Goal: Transaction & Acquisition: Book appointment/travel/reservation

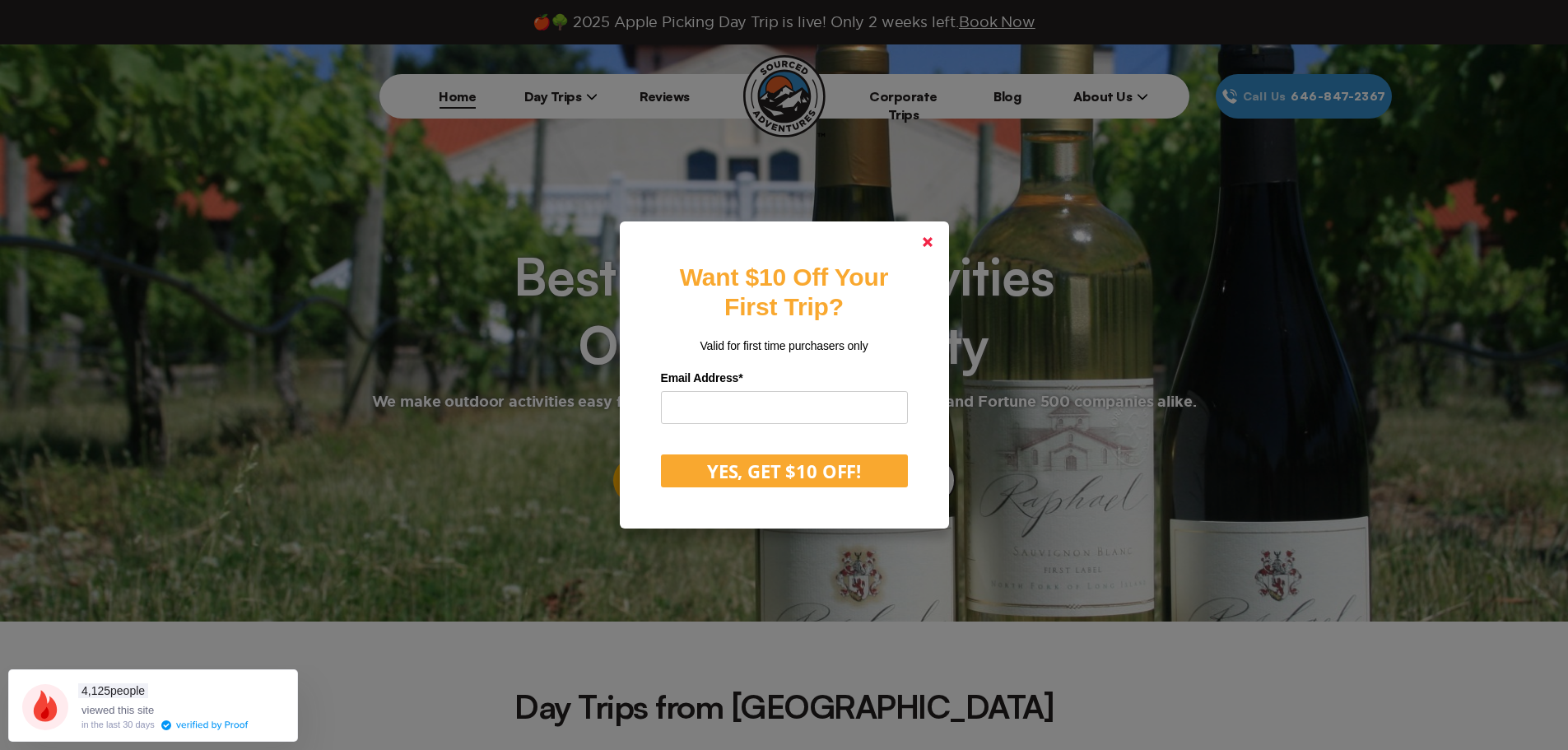
click at [939, 241] on link at bounding box center [927, 241] width 39 height 39
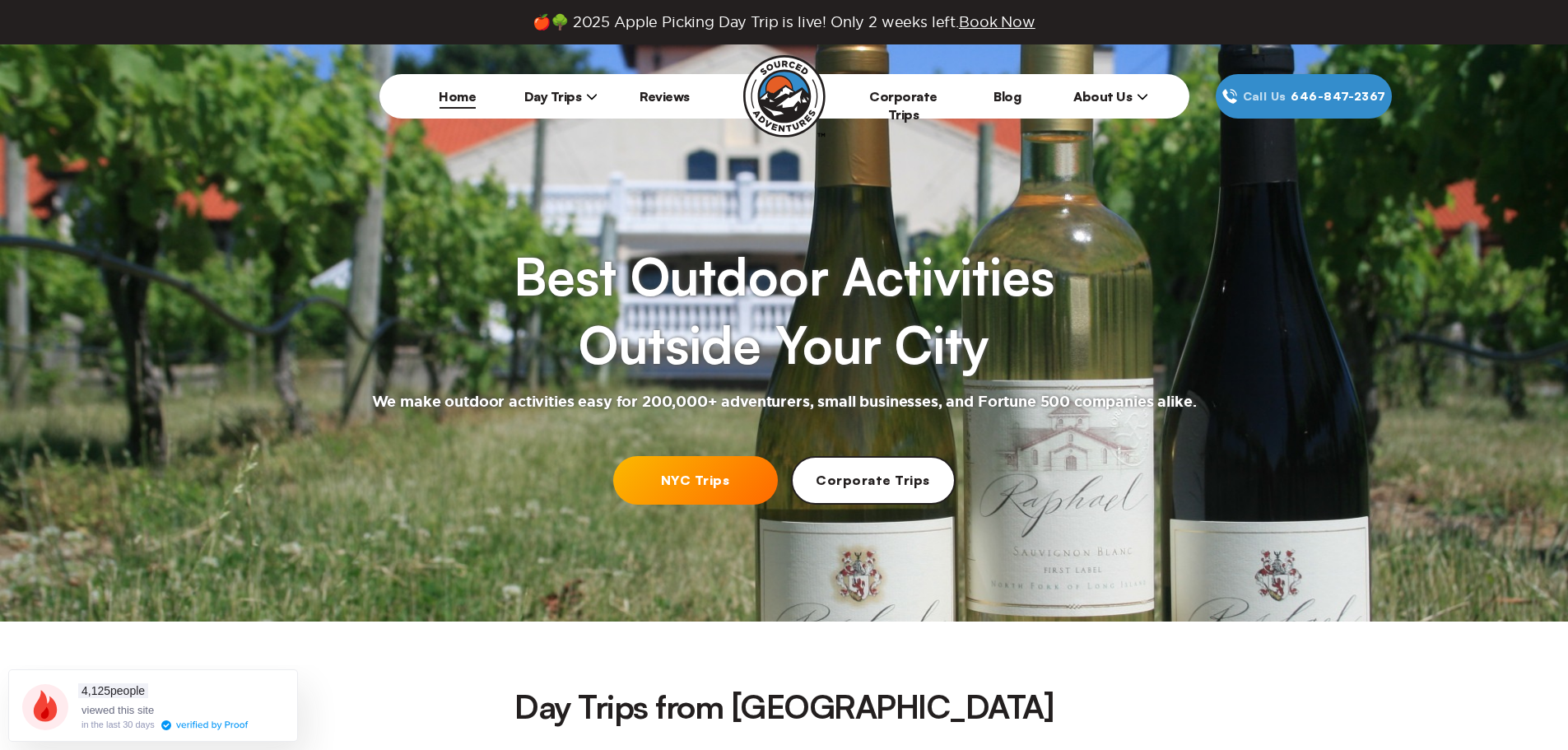
click at [721, 474] on link "NYC Trips" at bounding box center [696, 480] width 165 height 48
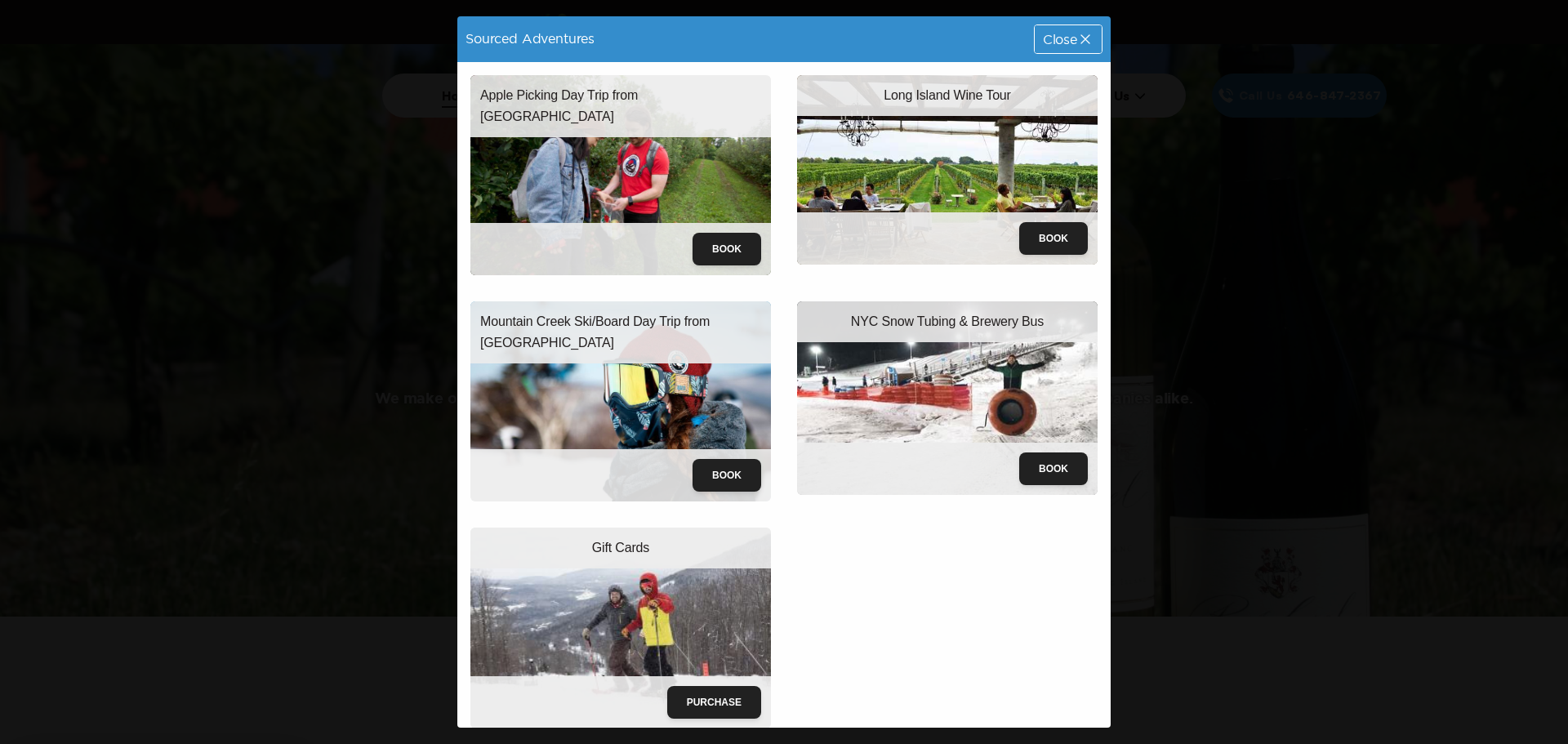
click at [615, 150] on img at bounding box center [620, 175] width 301 height 201
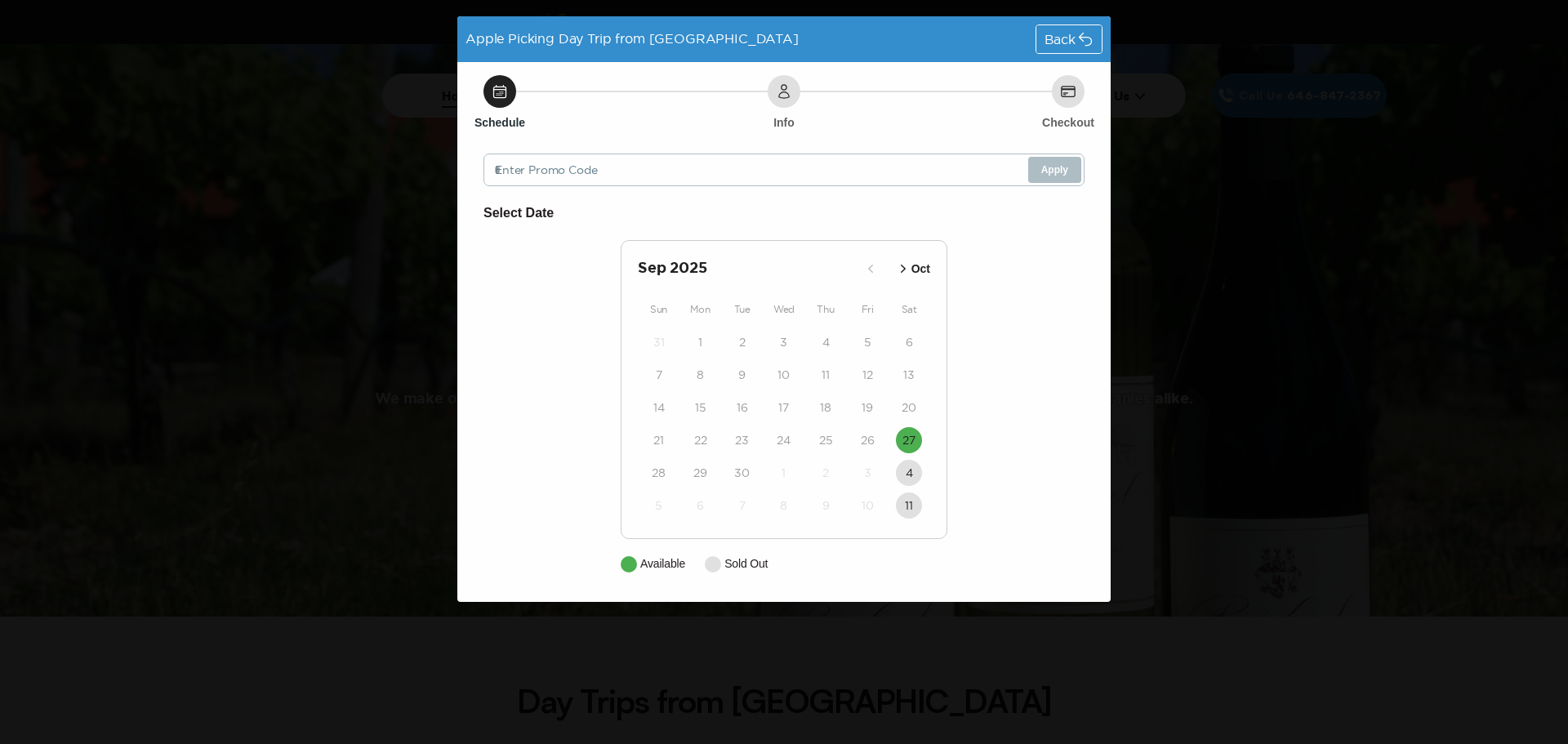
click at [1087, 38] on icon at bounding box center [1085, 39] width 13 height 13
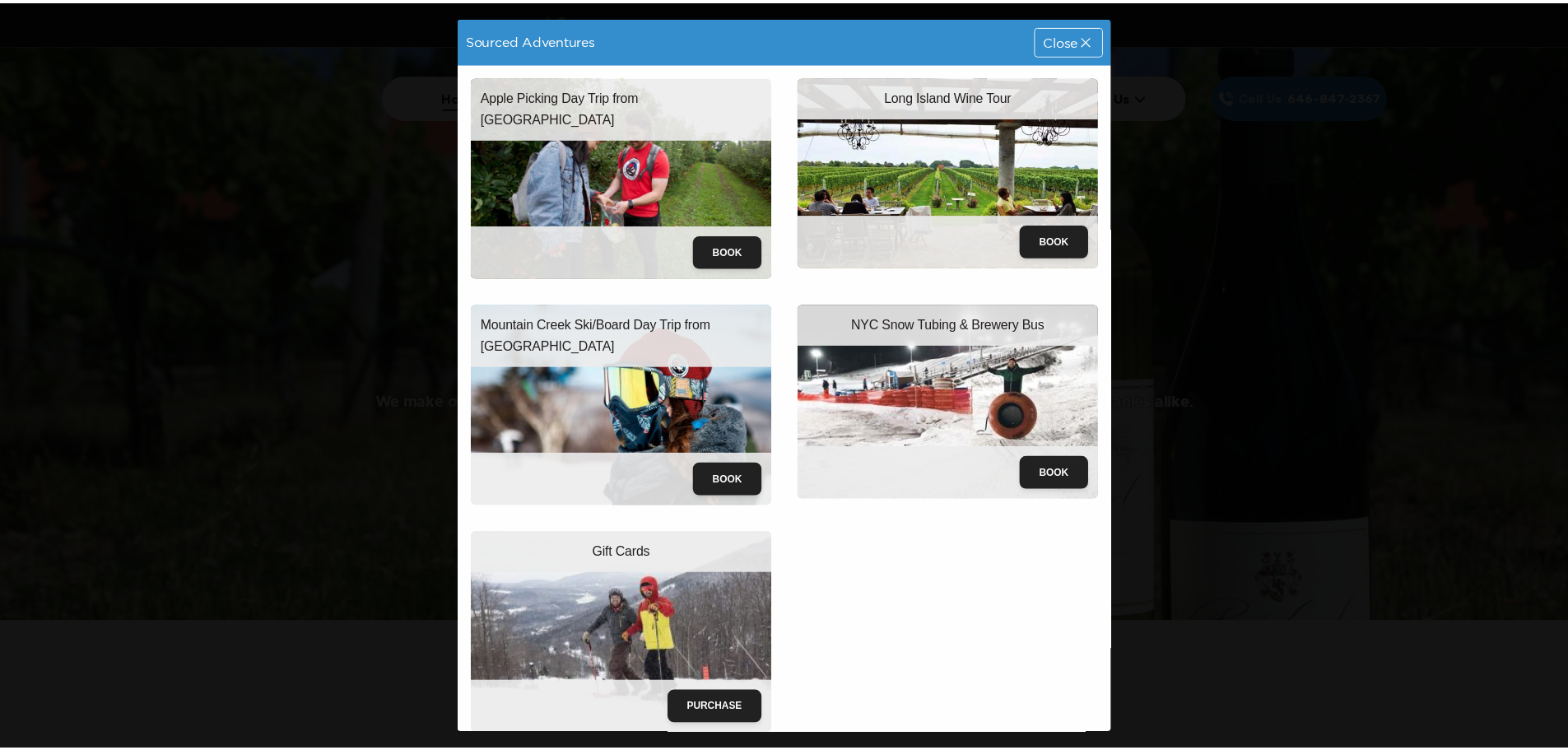
scroll to position [2, 0]
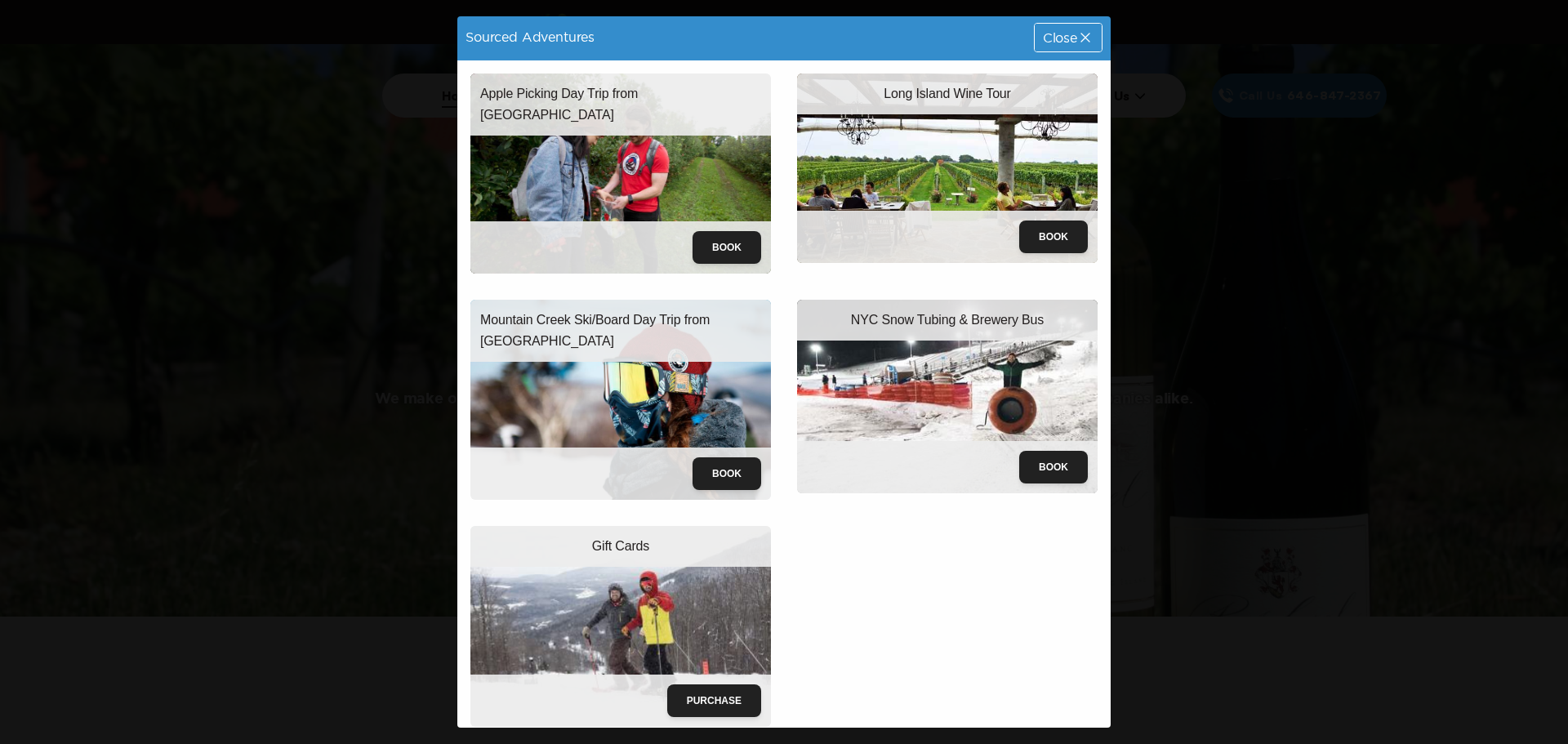
click at [1295, 513] on div "Sourced Adventures Close Apple Picking Day Trip from [GEOGRAPHIC_DATA] Book Lon…" at bounding box center [784, 372] width 1568 height 744
click at [1052, 38] on span "Close" at bounding box center [1059, 37] width 34 height 13
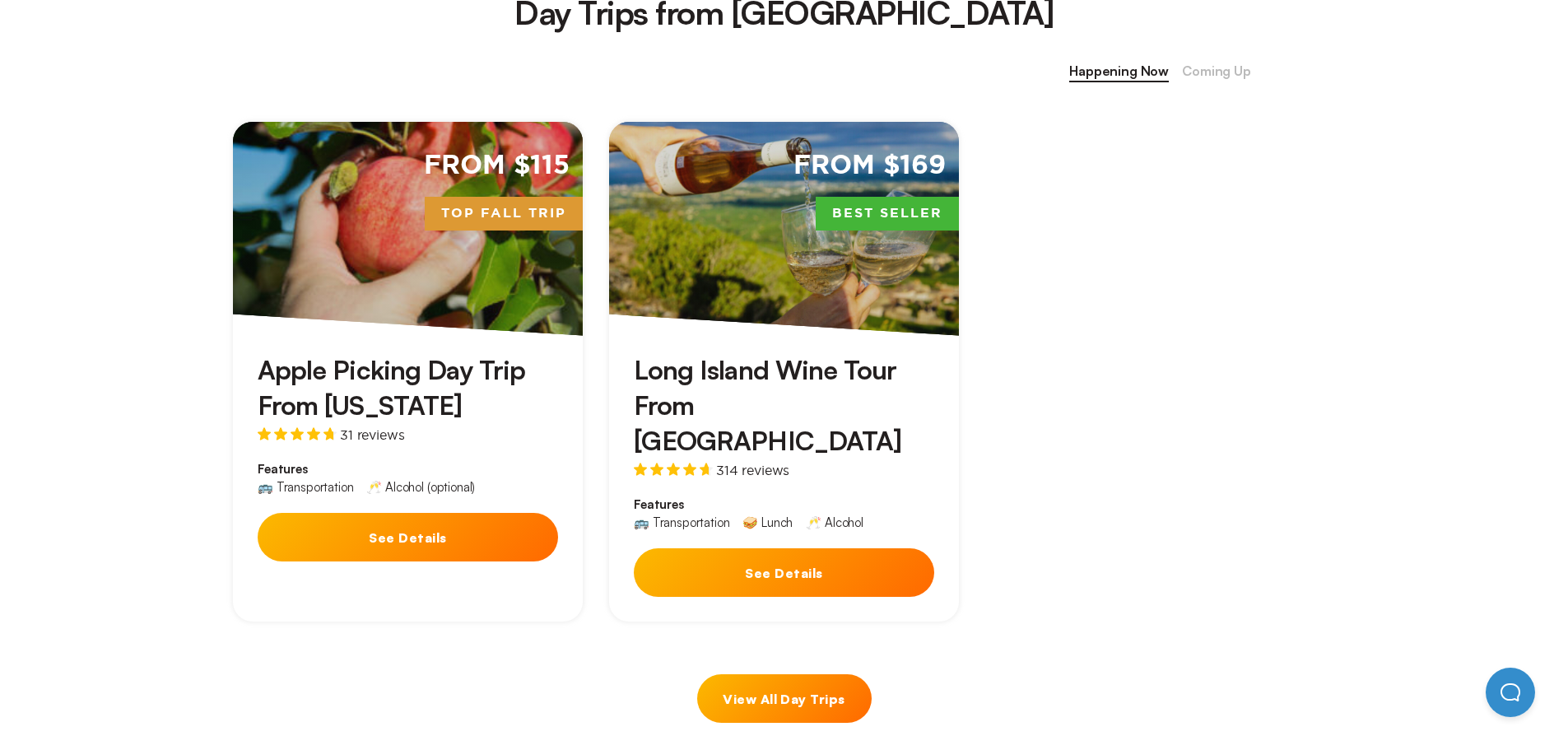
scroll to position [741, 0]
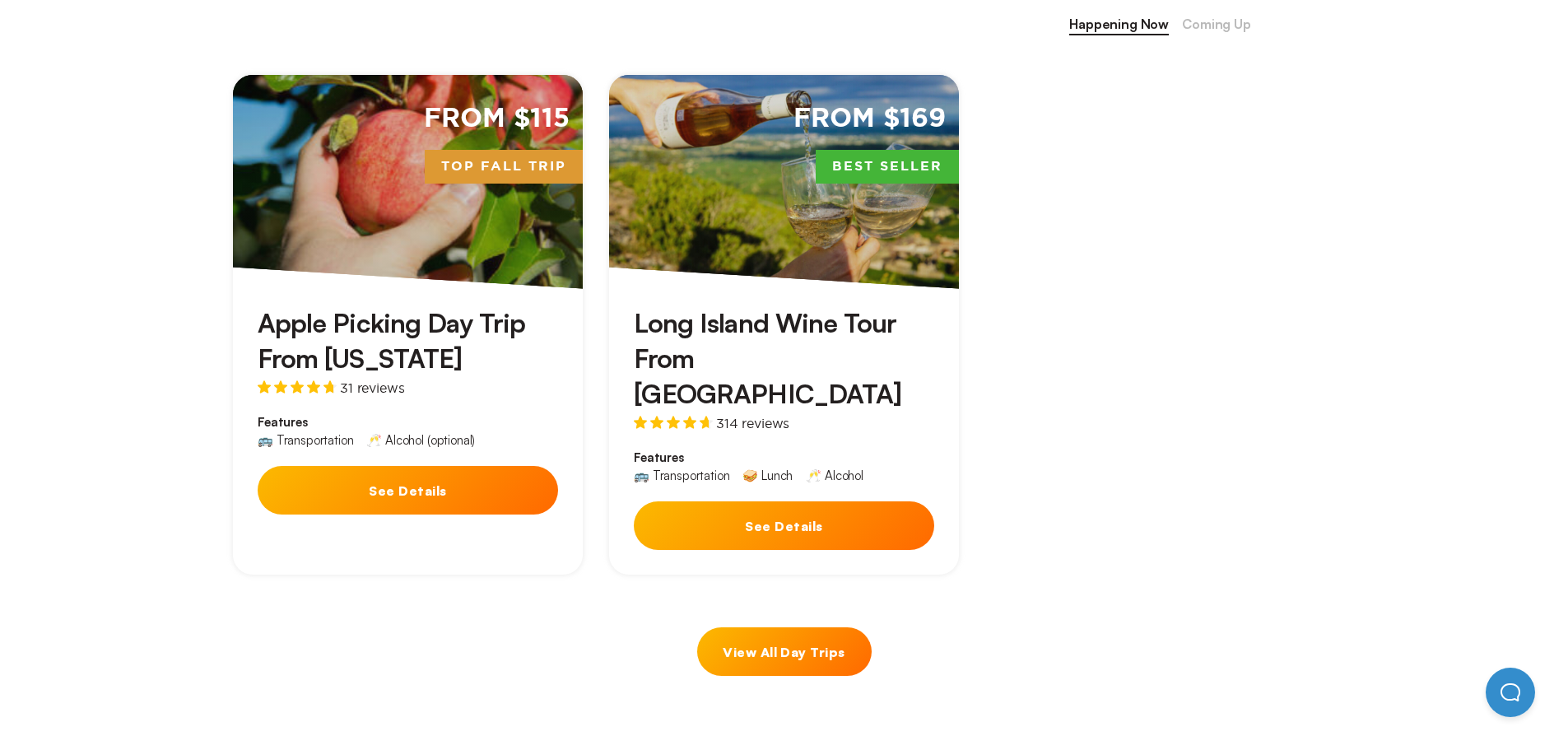
click at [378, 485] on button "See Details" at bounding box center [408, 490] width 300 height 48
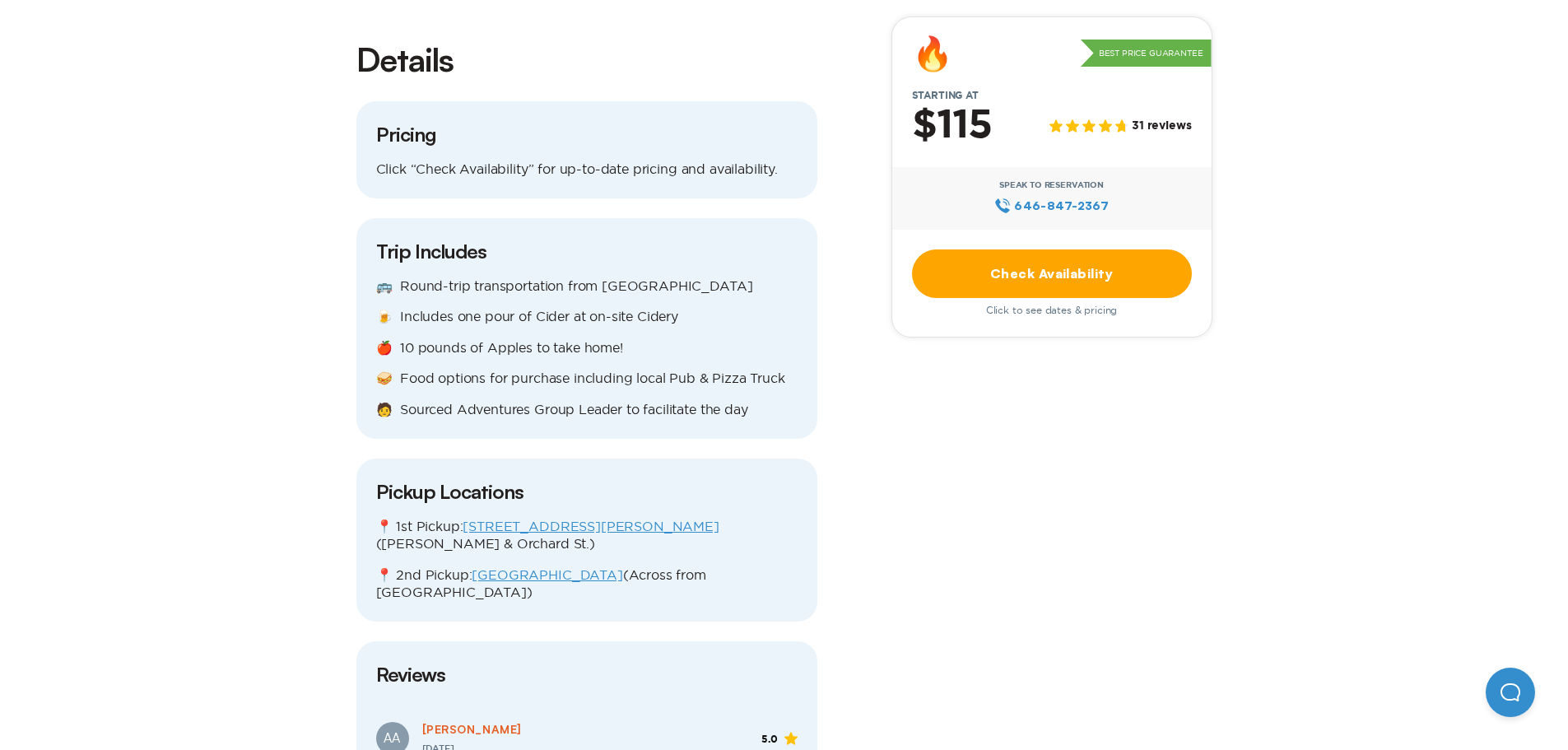
scroll to position [1811, 0]
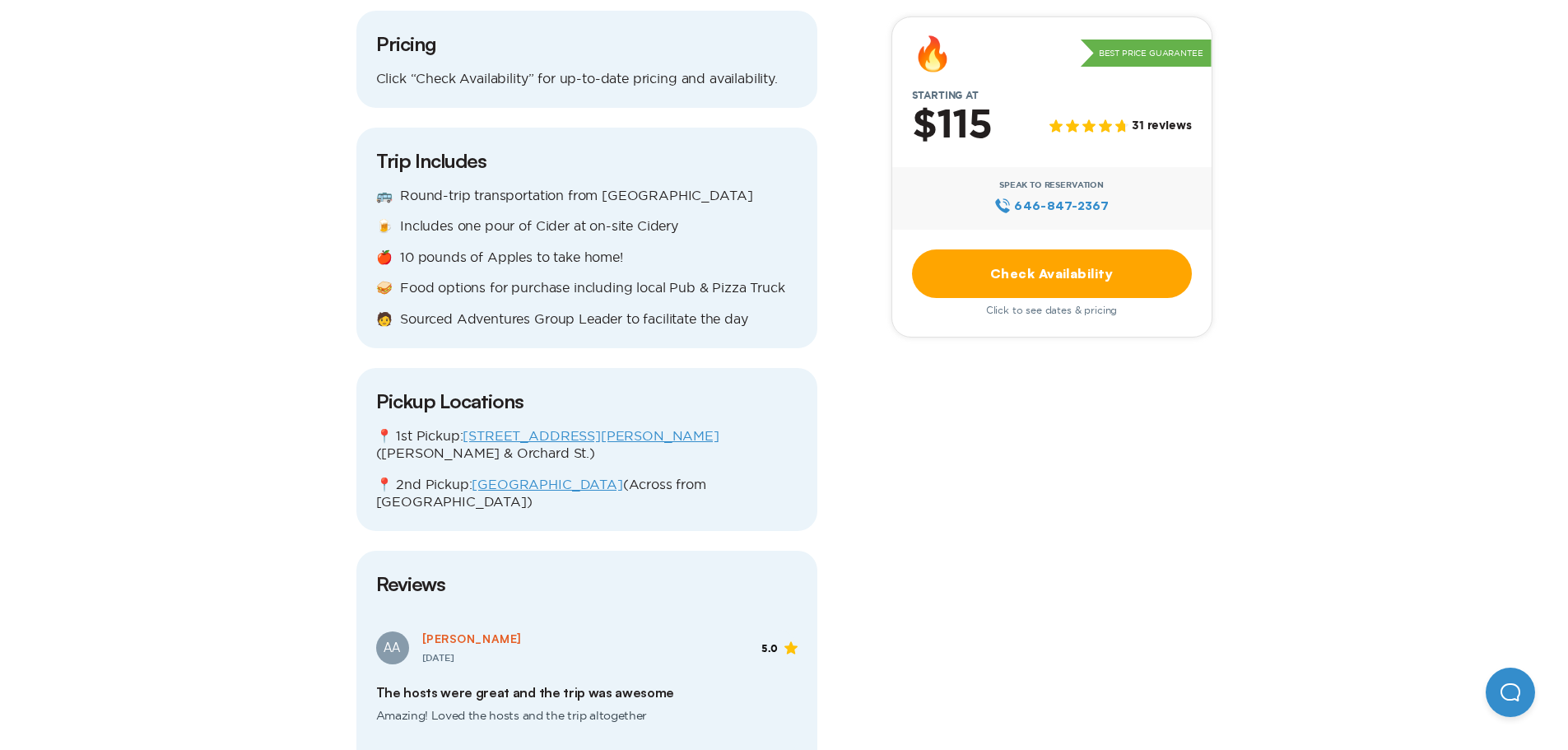
click at [580, 477] on link "[GEOGRAPHIC_DATA]" at bounding box center [548, 484] width 151 height 15
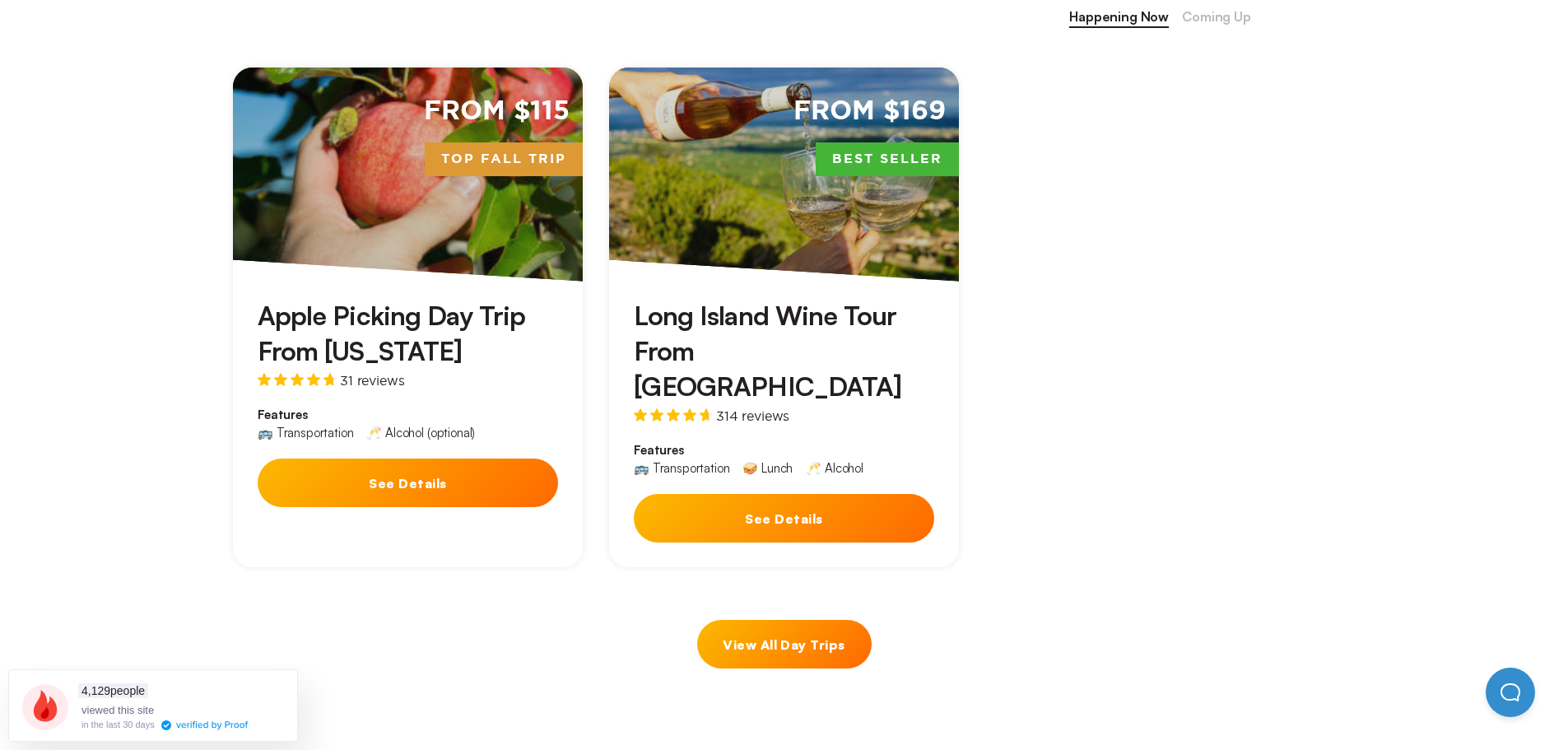
scroll to position [741, 0]
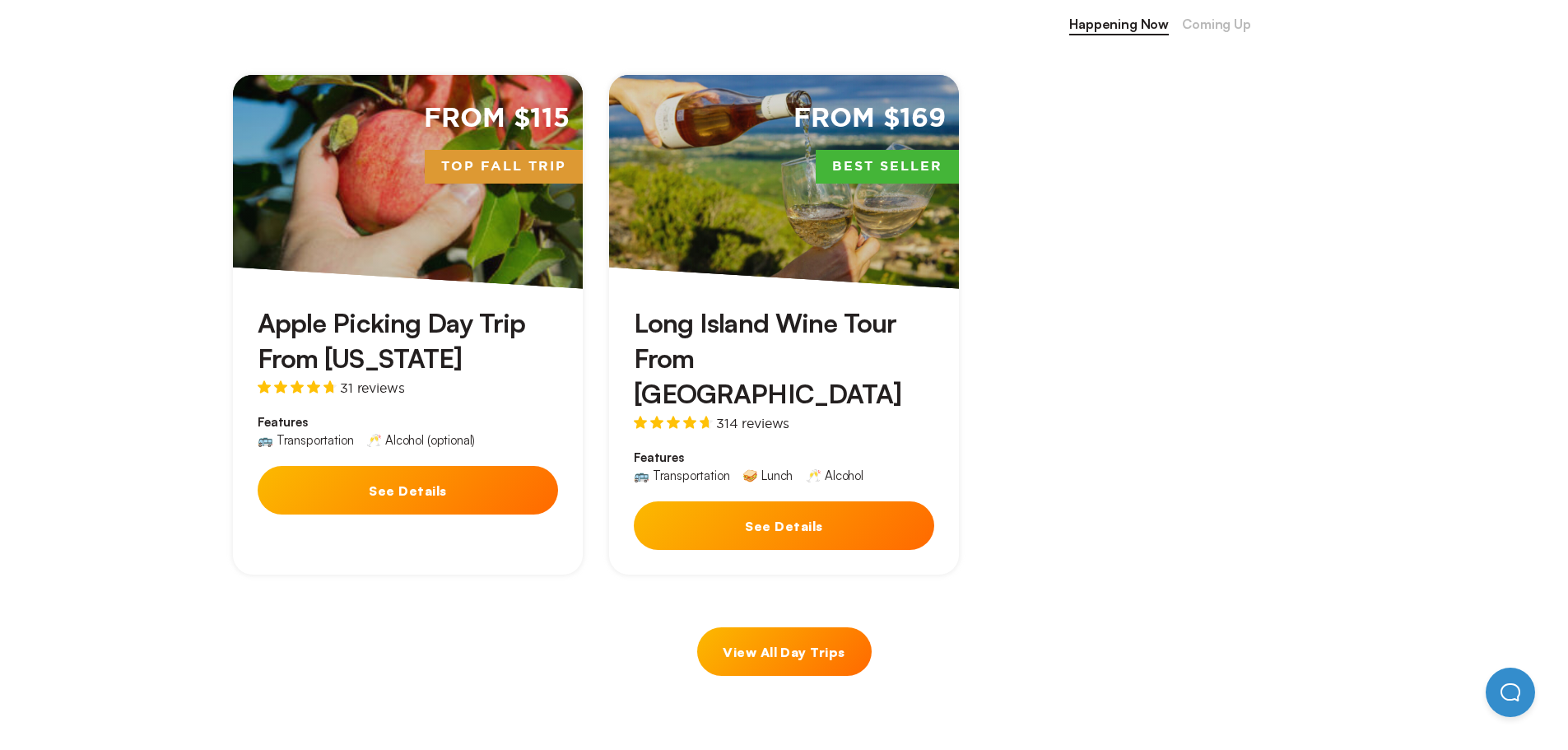
click at [782, 502] on button "See Details" at bounding box center [784, 525] width 300 height 48
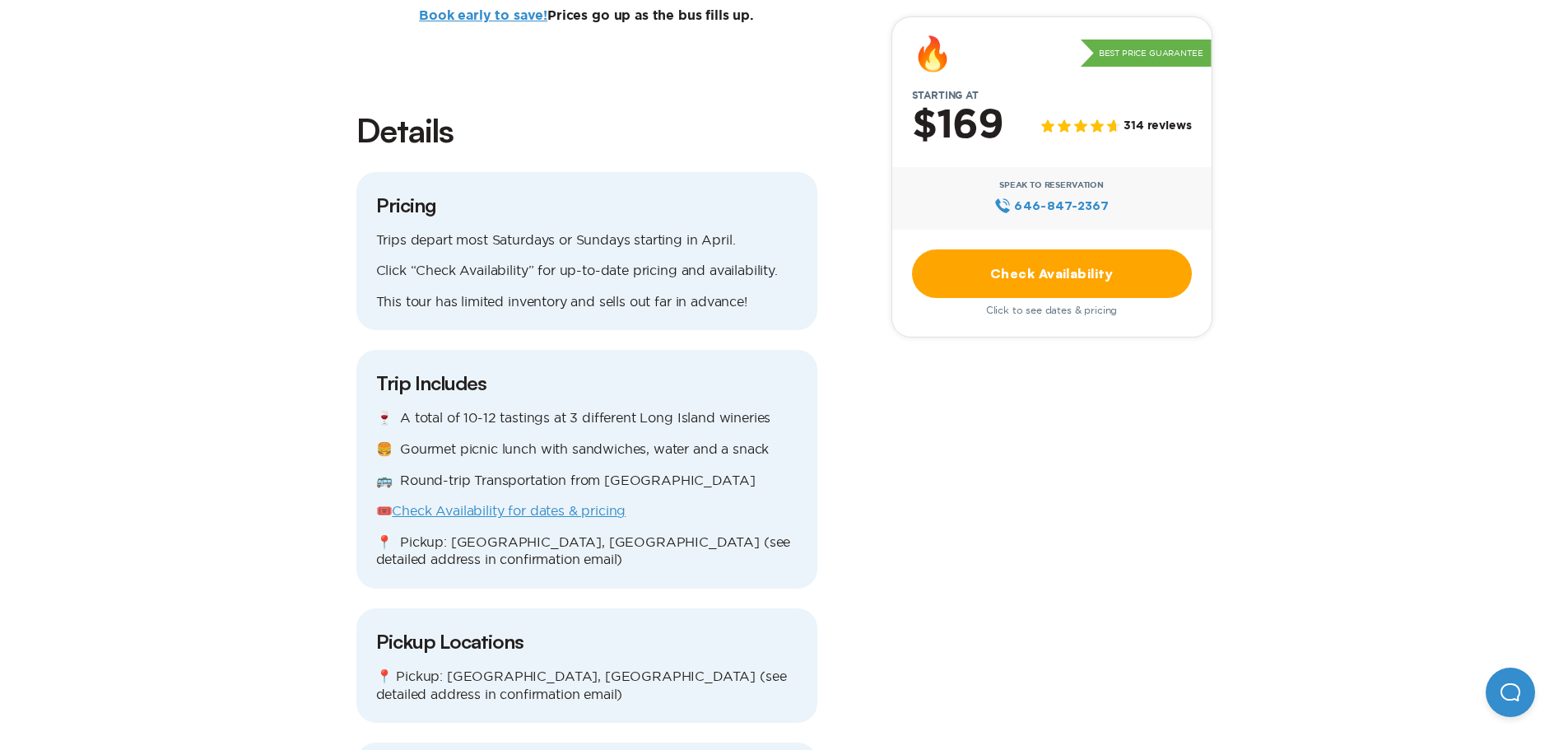
scroll to position [1400, 0]
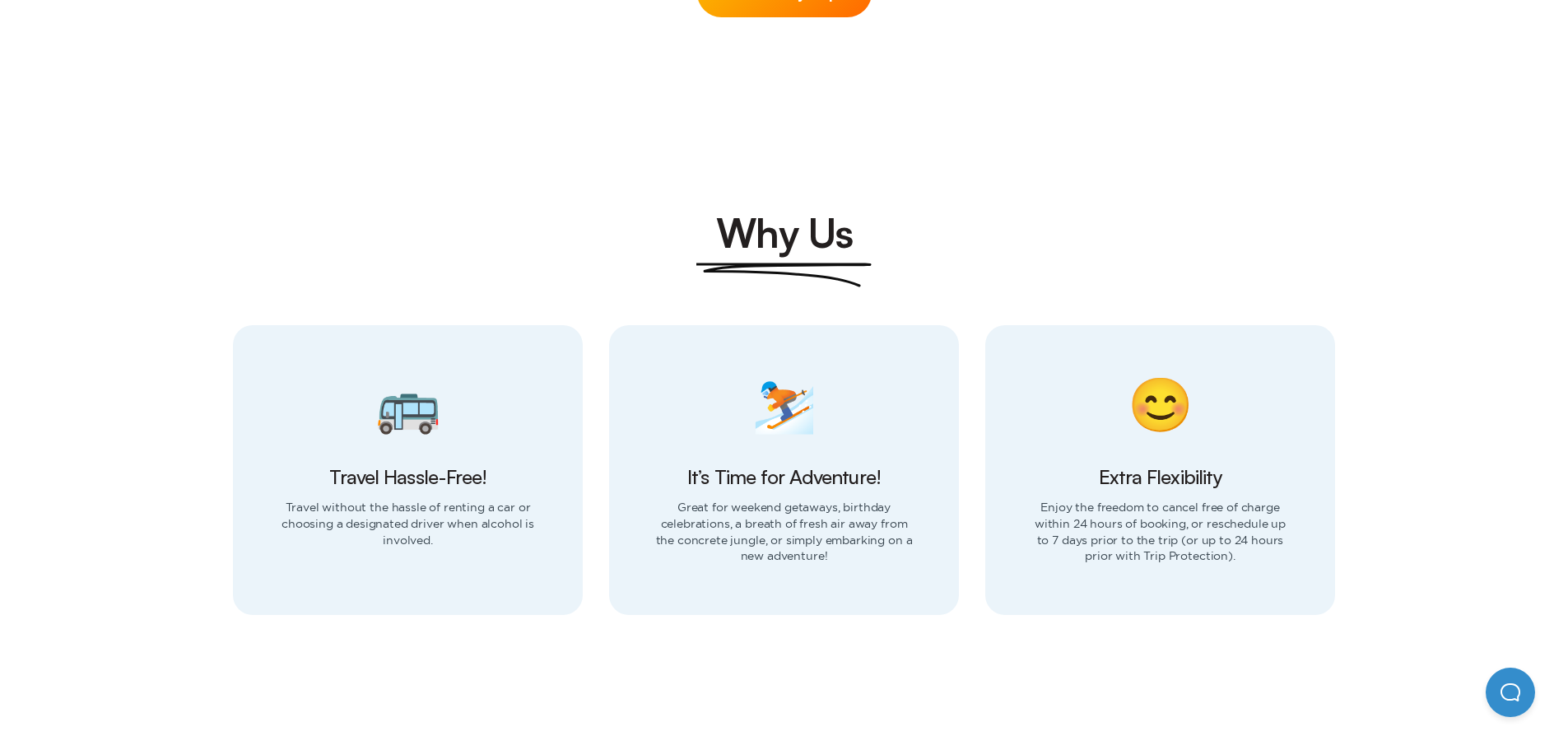
scroll to position [741, 0]
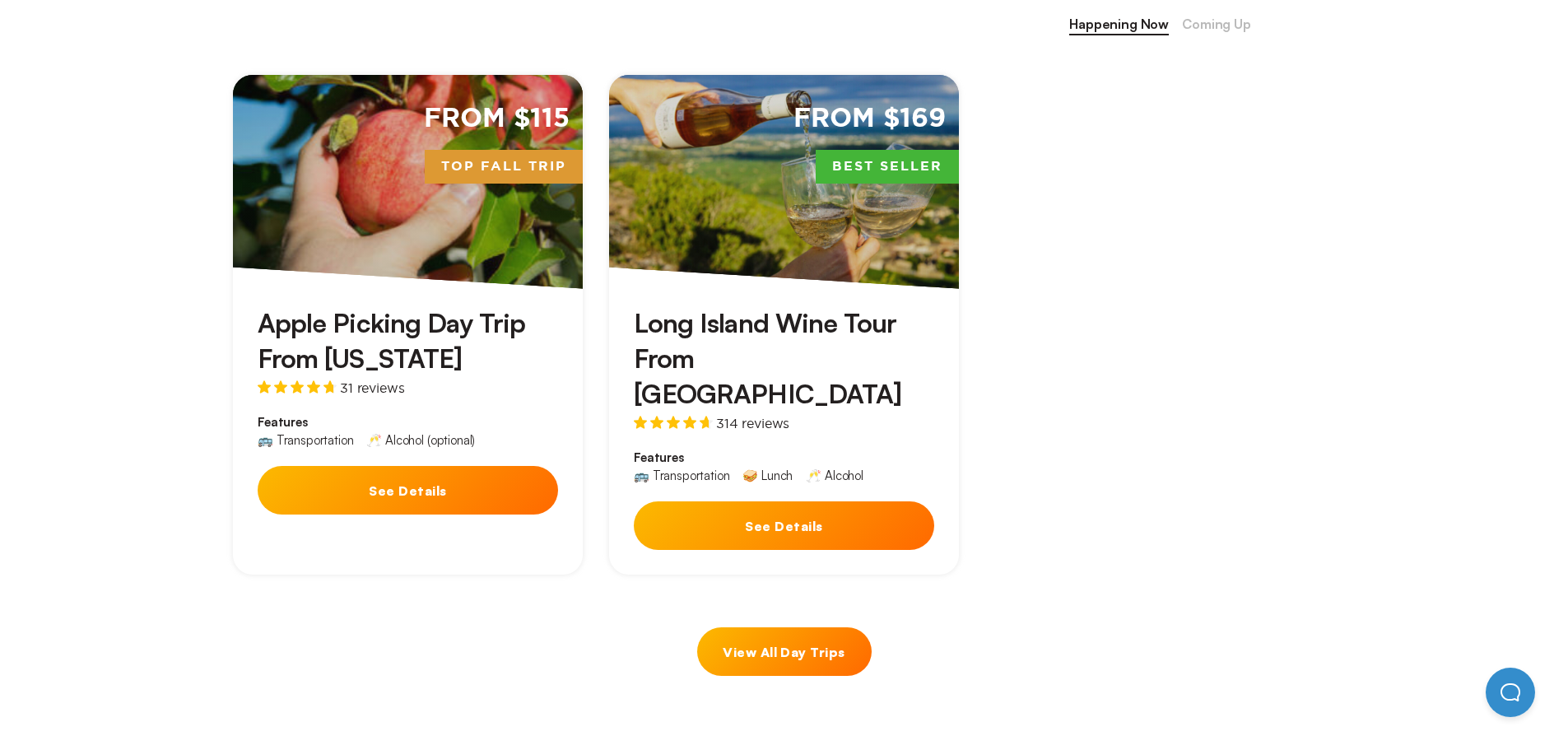
click at [779, 627] on link "View All Day Trips" at bounding box center [785, 651] width 175 height 48
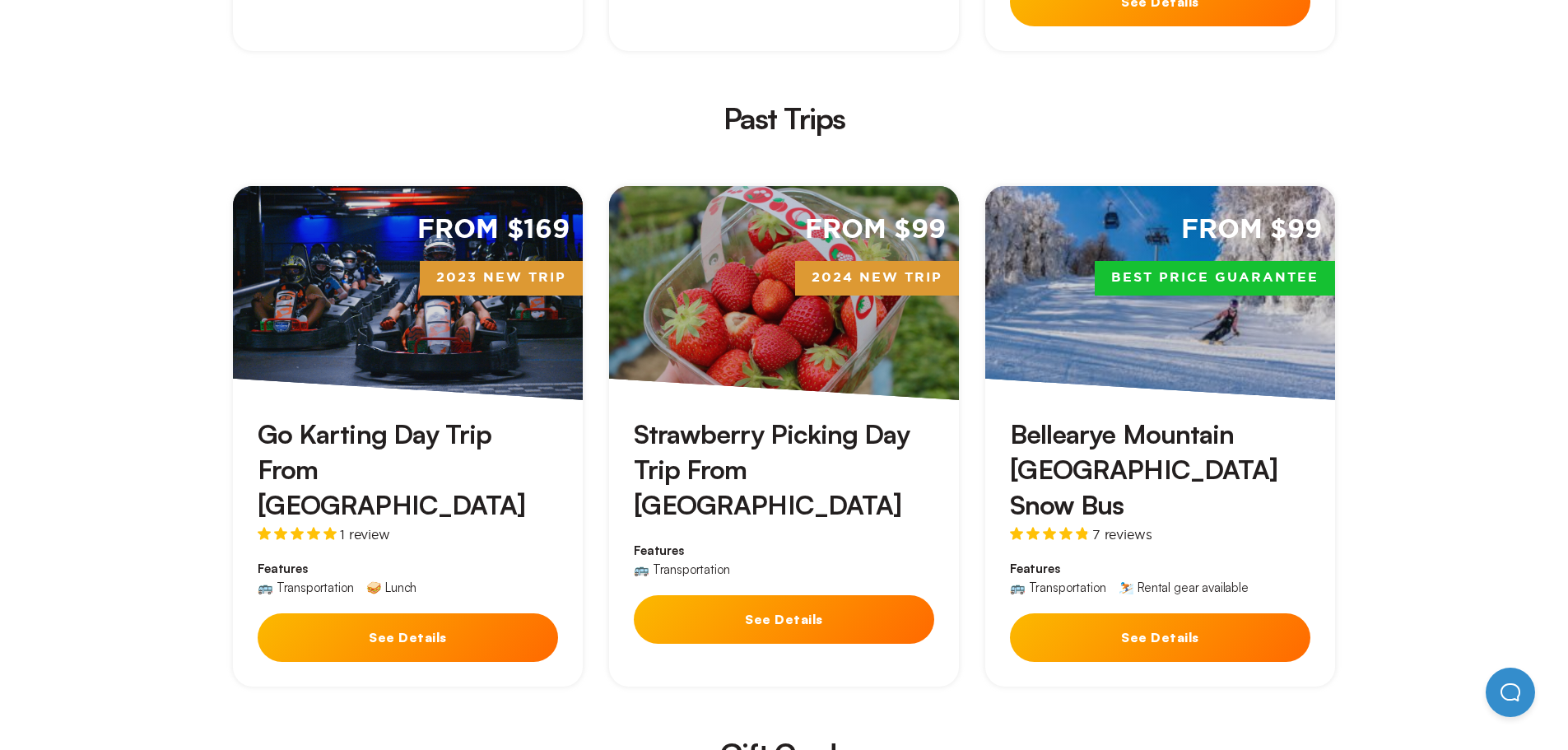
scroll to position [3541, 0]
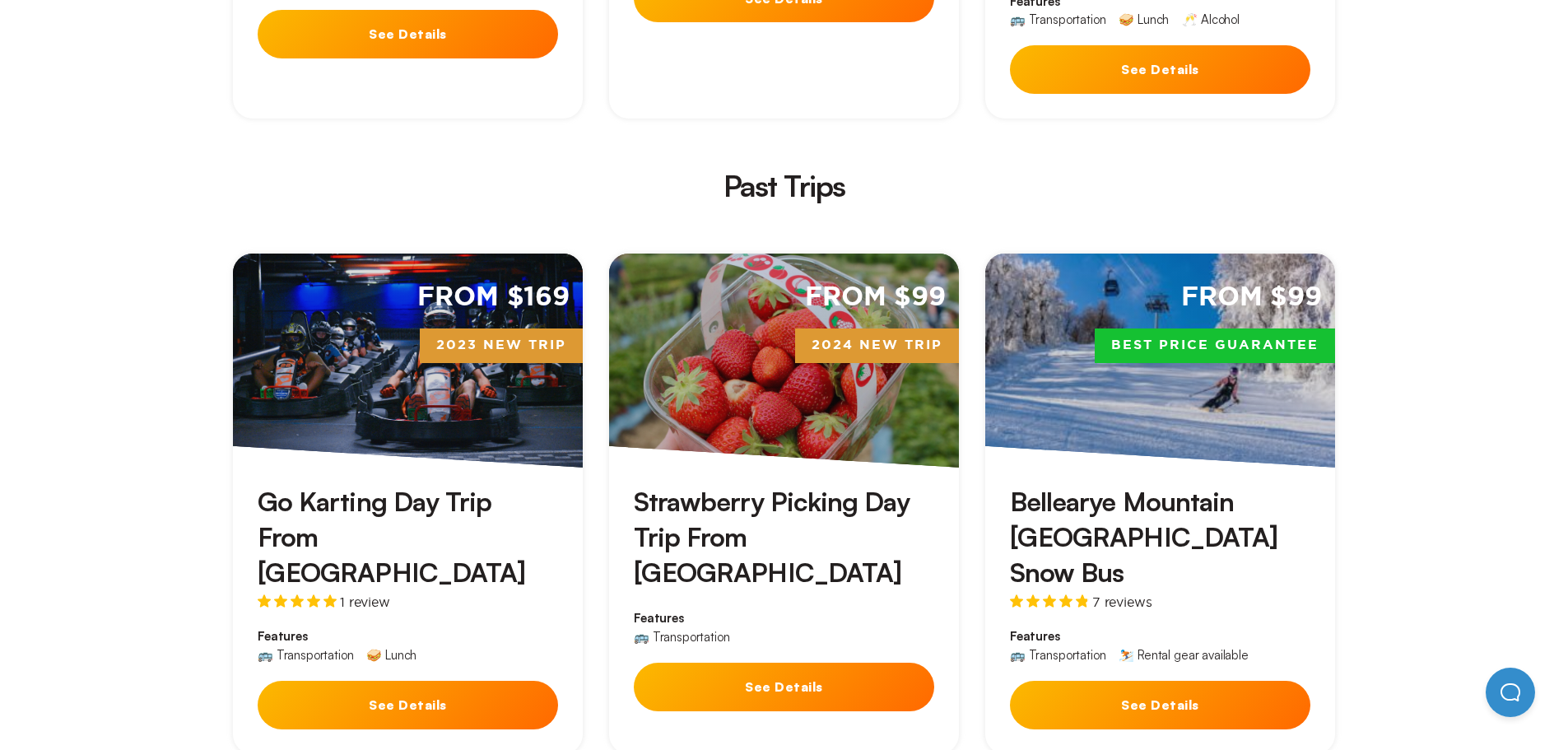
click at [789, 663] on button "See Details" at bounding box center [784, 686] width 300 height 48
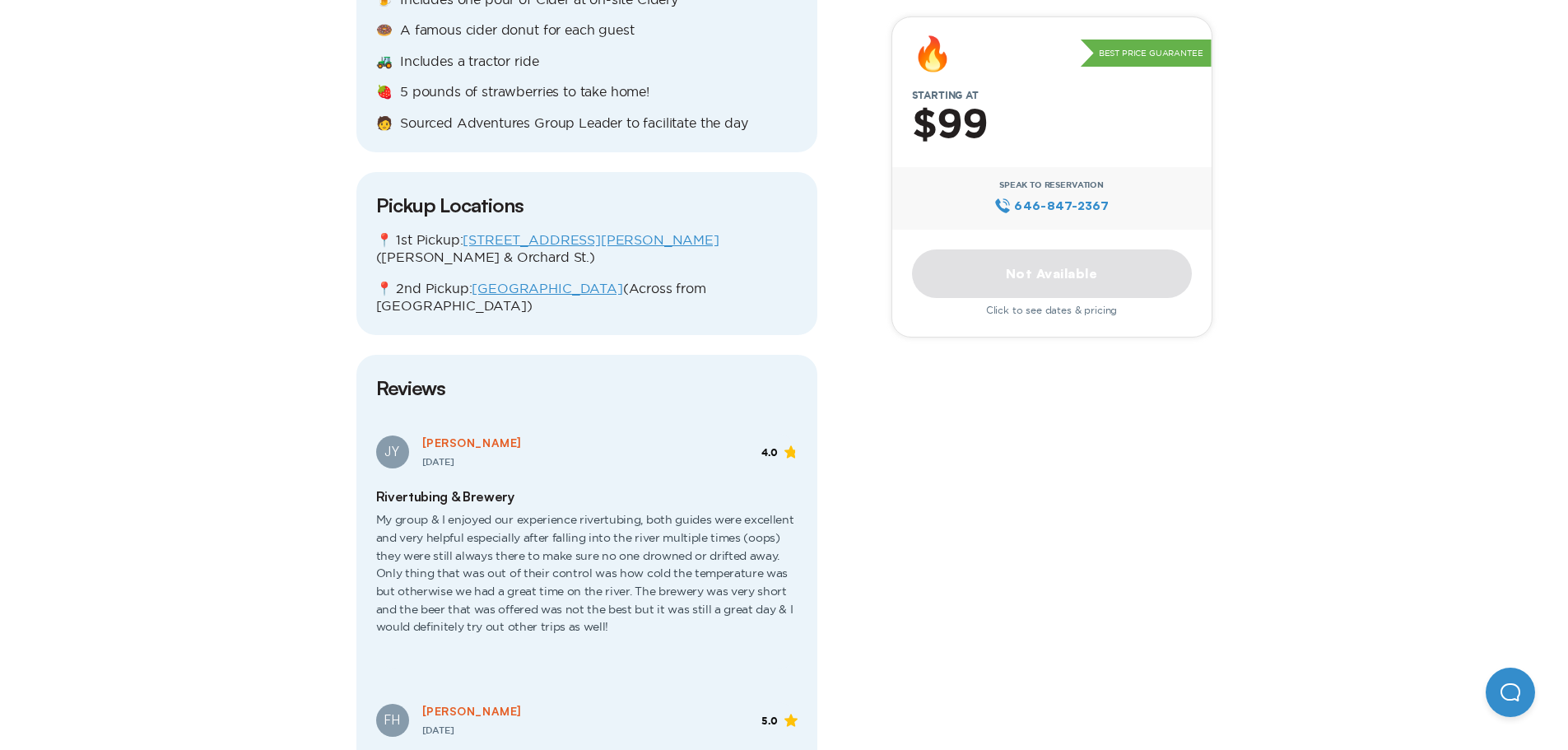
scroll to position [1647, 0]
